Goal: Task Accomplishment & Management: Complete application form

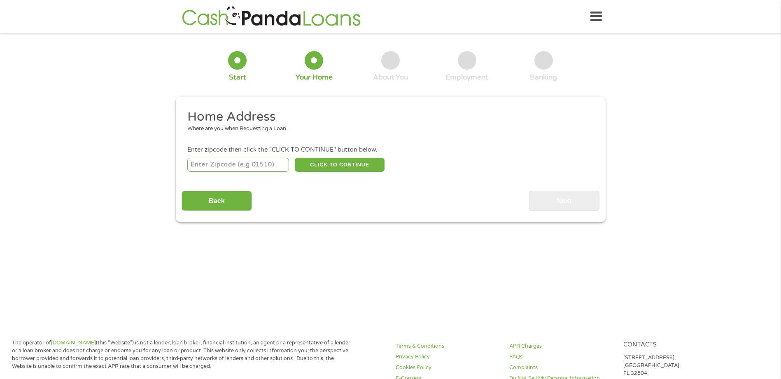
click at [259, 166] on input "number" at bounding box center [238, 165] width 102 height 14
type input "77063"
select select "[US_STATE]"
click at [347, 166] on button "CLICK TO CONTINUE" at bounding box center [340, 165] width 90 height 14
type input "77063"
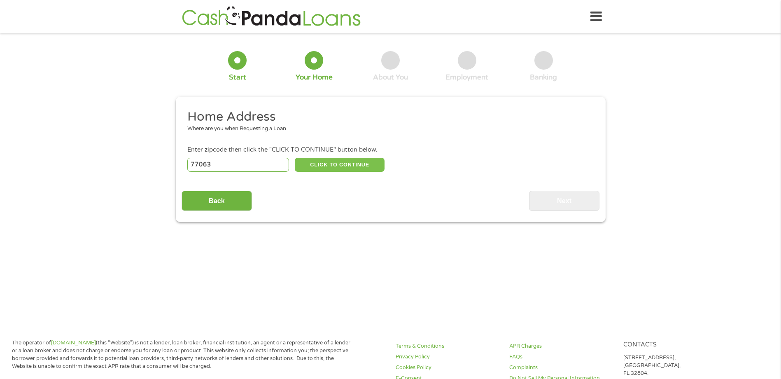
type input "[GEOGRAPHIC_DATA]"
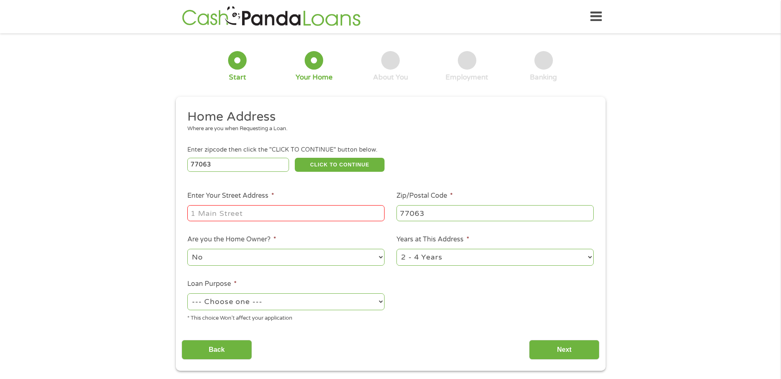
click at [318, 211] on input "Enter Your Street Address *" at bounding box center [285, 213] width 197 height 16
type input "[STREET_ADDRESS][PERSON_NAME]"
click at [293, 299] on select "--- Choose one --- Pay Bills Debt Consolidation Home Improvement Major Purchase…" at bounding box center [285, 301] width 197 height 17
select select "medicalexpenses"
click at [187, 293] on select "--- Choose one --- Pay Bills Debt Consolidation Home Improvement Major Purchase…" at bounding box center [285, 301] width 197 height 17
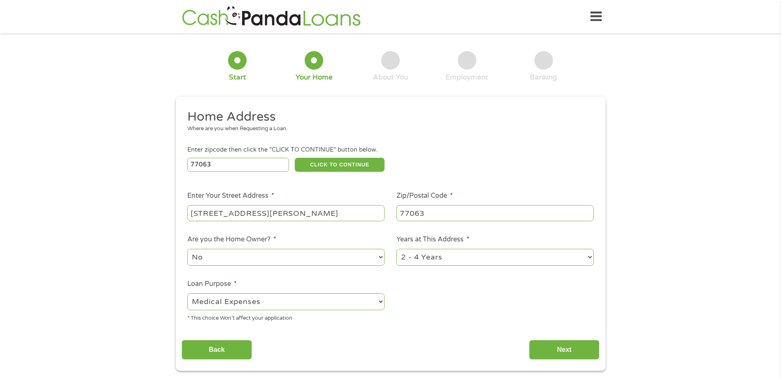
click at [538, 252] on select "1 Year or less 1 - 2 Years 2 - 4 Years Over 4 Years" at bounding box center [495, 257] width 197 height 17
select select "12months"
click at [397, 249] on select "1 Year or less 1 - 2 Years 2 - 4 Years Over 4 Years" at bounding box center [495, 257] width 197 height 17
click at [572, 350] on input "Next" at bounding box center [564, 350] width 70 height 20
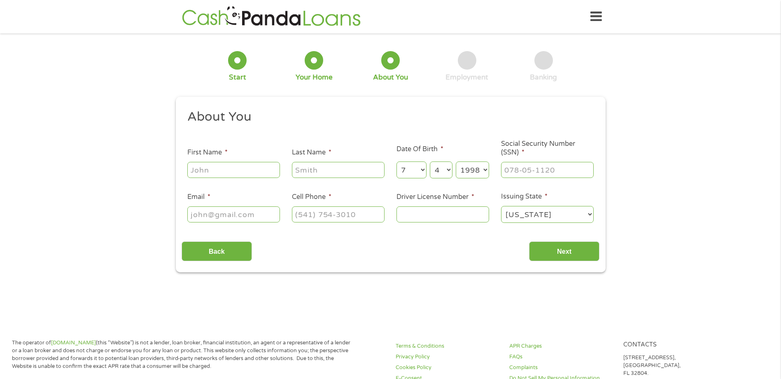
scroll to position [3, 3]
click at [236, 161] on div at bounding box center [233, 170] width 93 height 19
click at [238, 168] on input "First Name *" at bounding box center [233, 170] width 93 height 16
type input "[PERSON_NAME]"
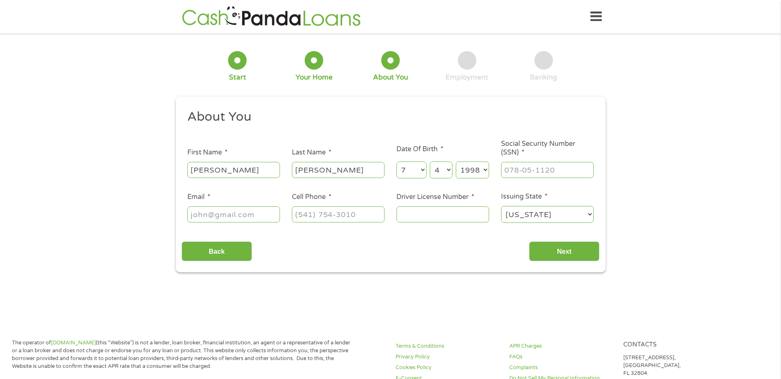
type input "[EMAIL_ADDRESS][DOMAIN_NAME]"
type input "[PHONE_NUMBER]"
click at [548, 174] on input "___-__-____" at bounding box center [547, 170] width 93 height 16
type input "636-62-7103"
click at [478, 218] on input "Driver License Number *" at bounding box center [443, 214] width 93 height 16
